Goal: Browse casually

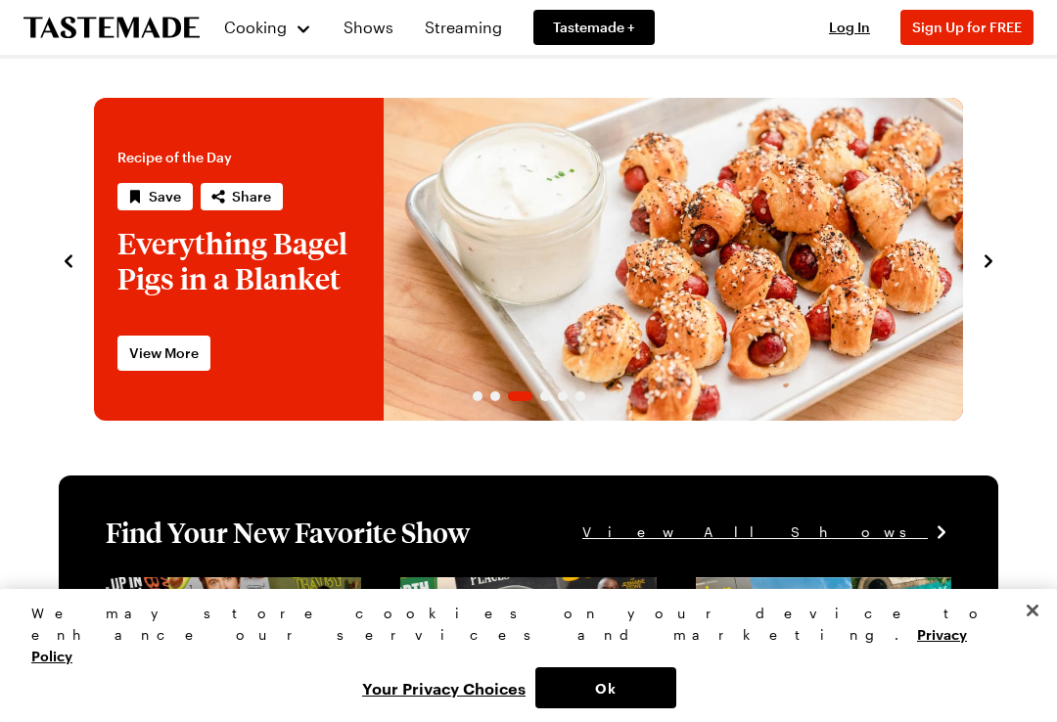
click at [981, 268] on icon "navigate to next item" at bounding box center [989, 262] width 20 height 20
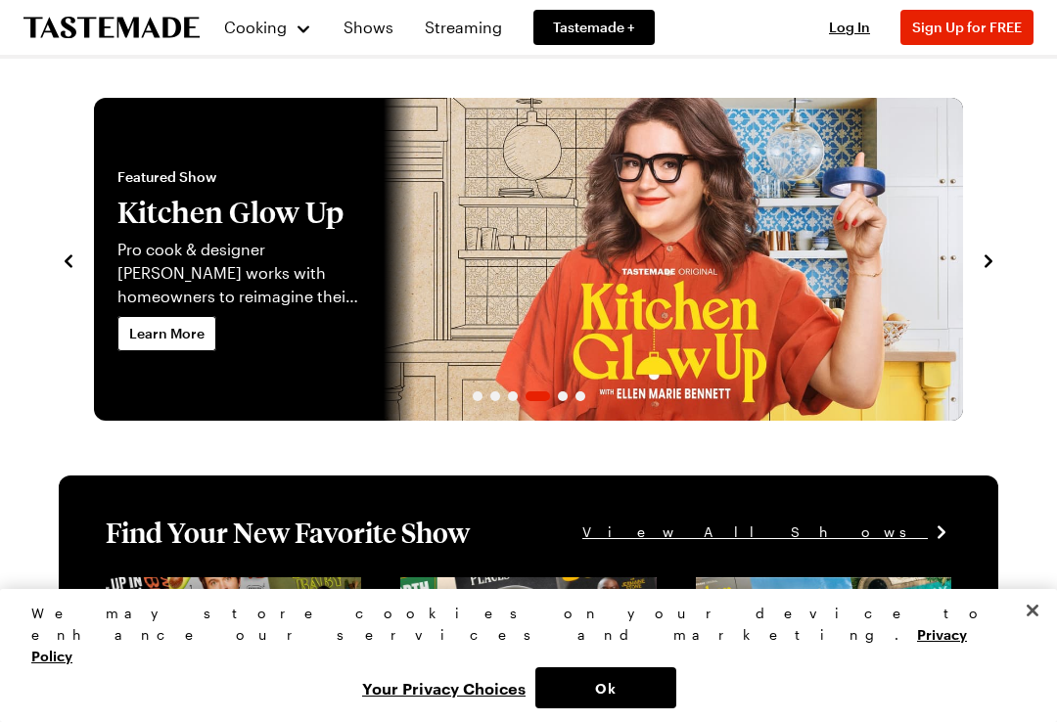
click at [979, 260] on icon "navigate to next item" at bounding box center [989, 262] width 20 height 20
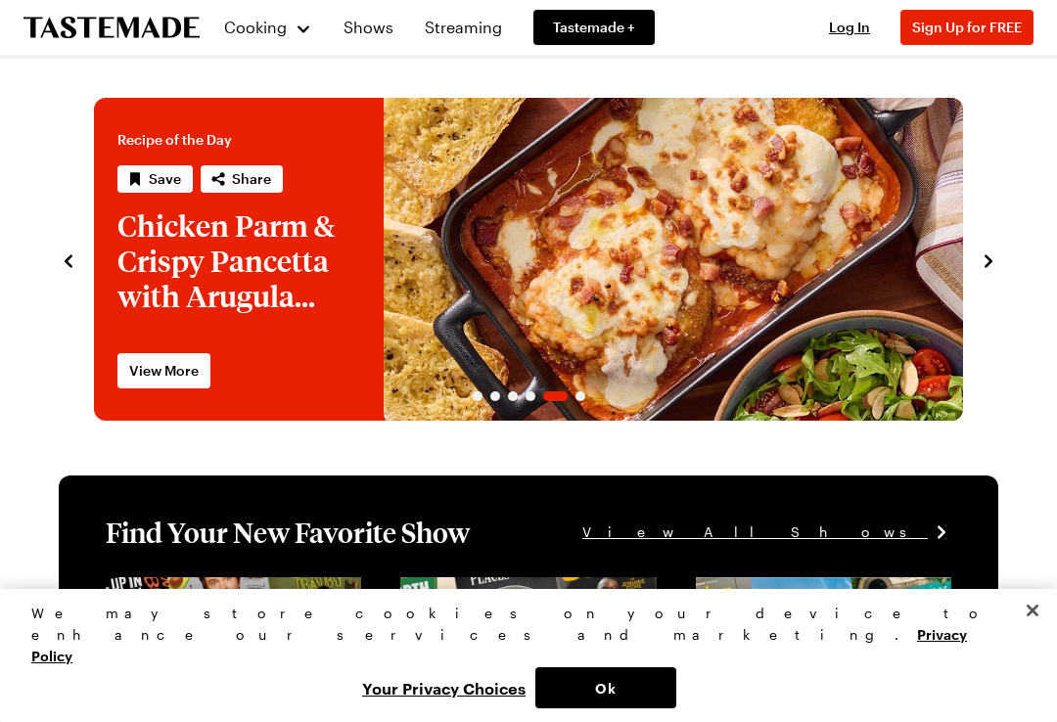
click at [985, 268] on icon "navigate to next item" at bounding box center [989, 262] width 20 height 20
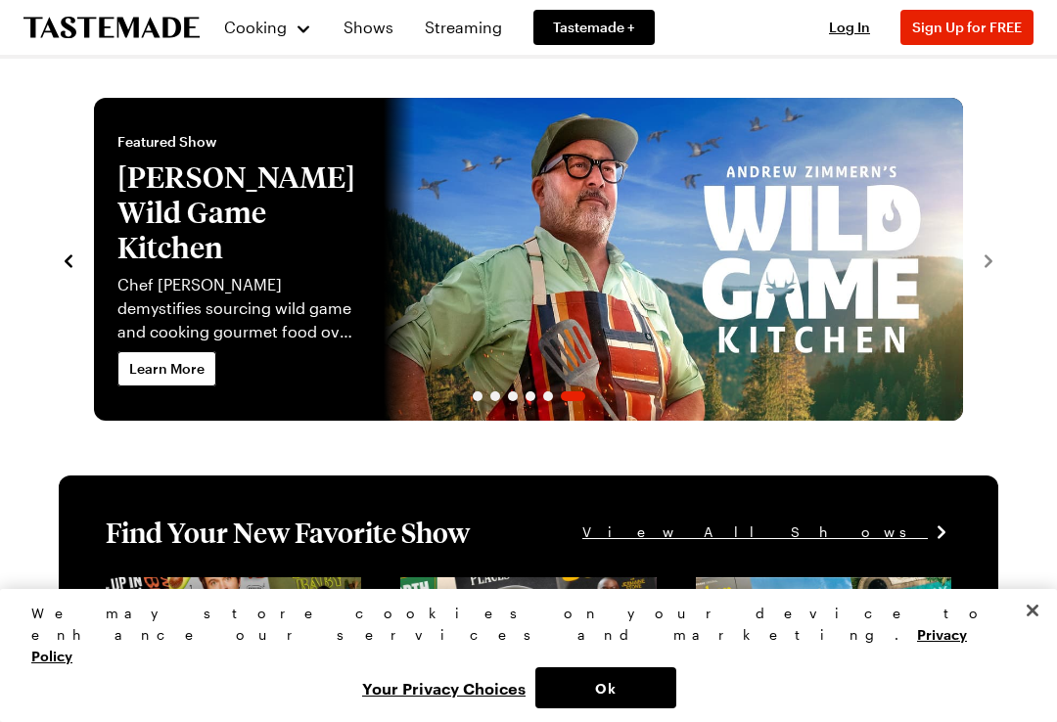
click at [996, 273] on div "Recipe of the Day Save Share Grilled Cheese with Roasted Tomato Soup Grab any c…" at bounding box center [529, 259] width 940 height 323
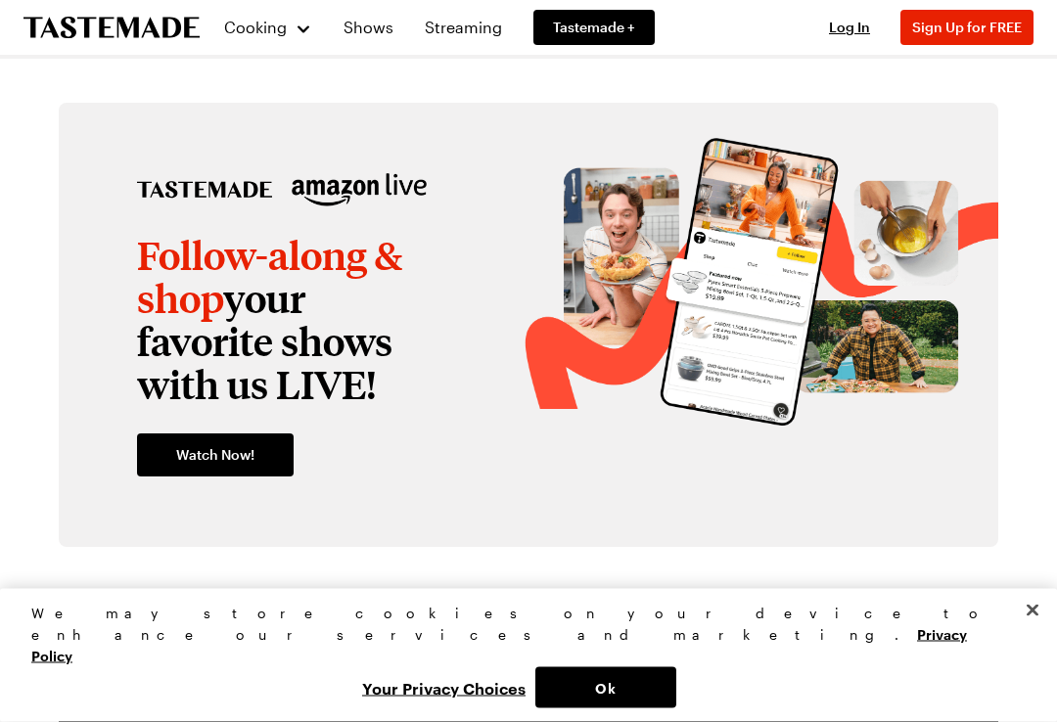
scroll to position [2386, 0]
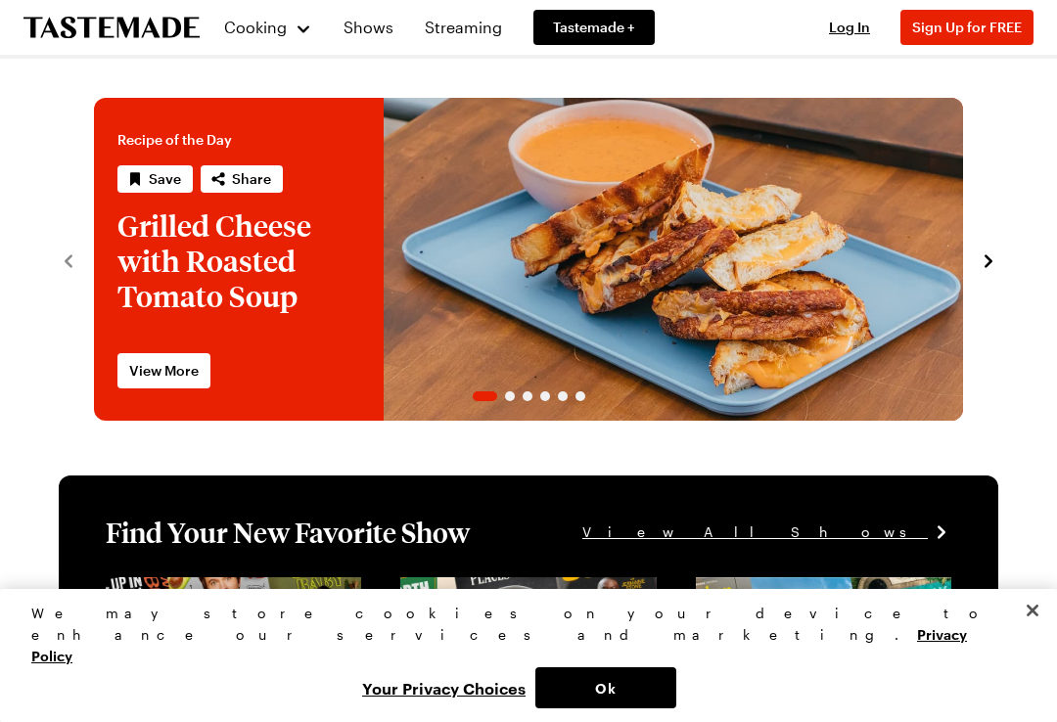
click at [50, 263] on section "Recipe of the Day Save Share Grilled Cheese with Roasted Tomato Soup Grab any c…" at bounding box center [528, 249] width 979 height 343
click at [986, 263] on icon "navigate to next item" at bounding box center [989, 262] width 20 height 20
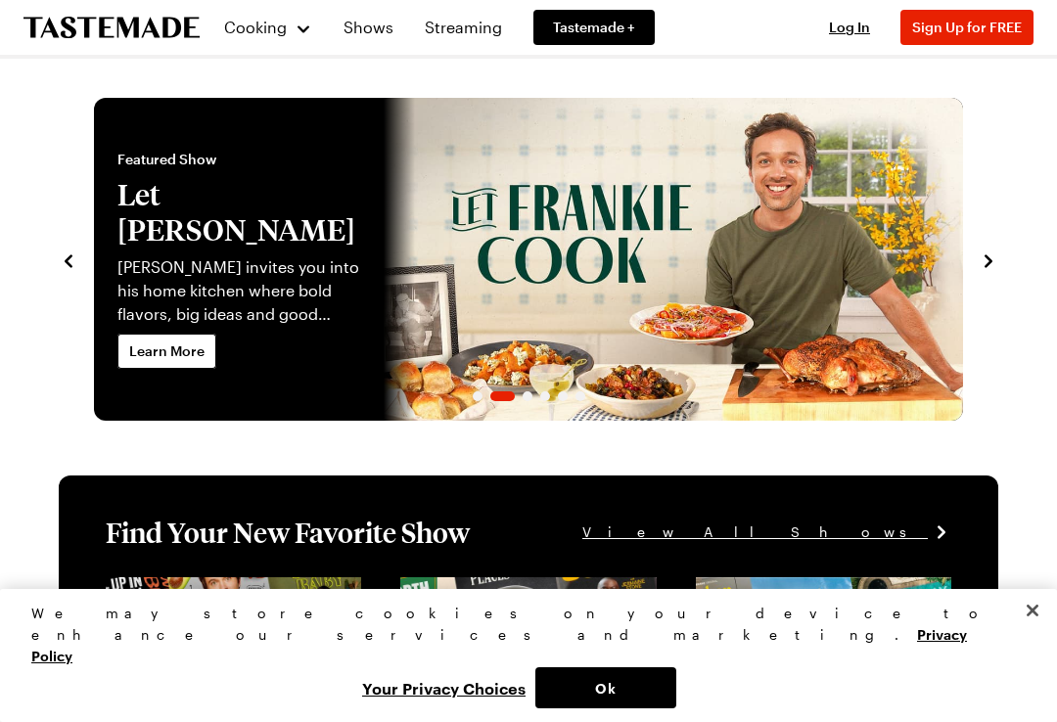
click at [64, 263] on icon "navigate to previous item" at bounding box center [69, 262] width 20 height 20
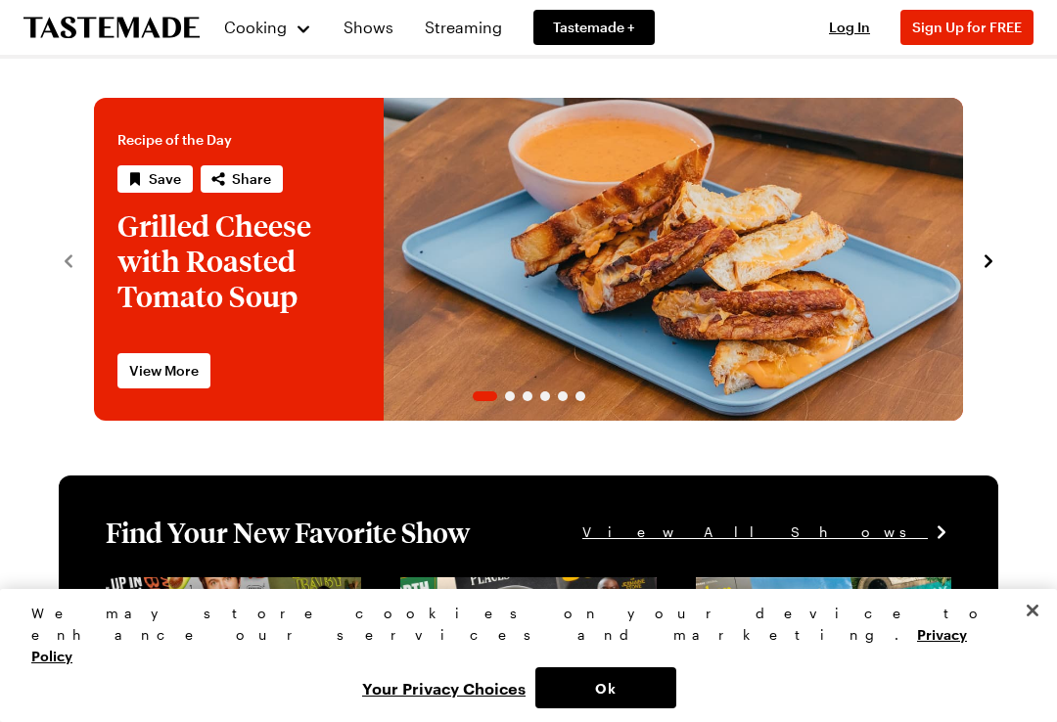
click at [983, 266] on icon "navigate to next item" at bounding box center [989, 262] width 20 height 20
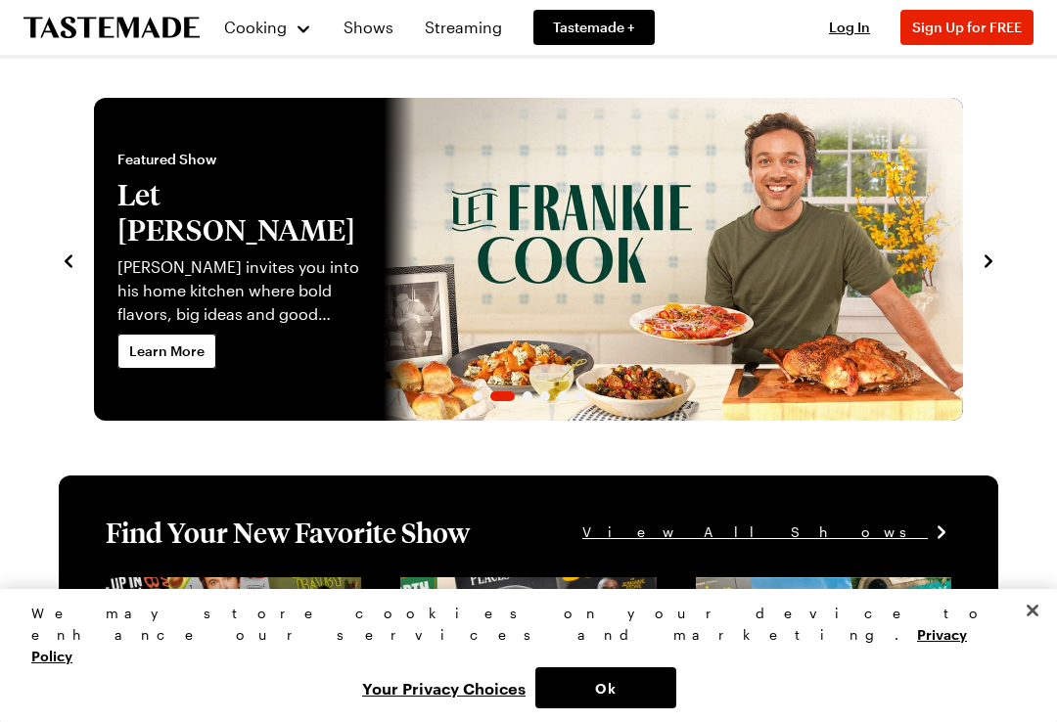
click at [983, 268] on icon "navigate to next item" at bounding box center [989, 262] width 20 height 20
